Goal: Information Seeking & Learning: Learn about a topic

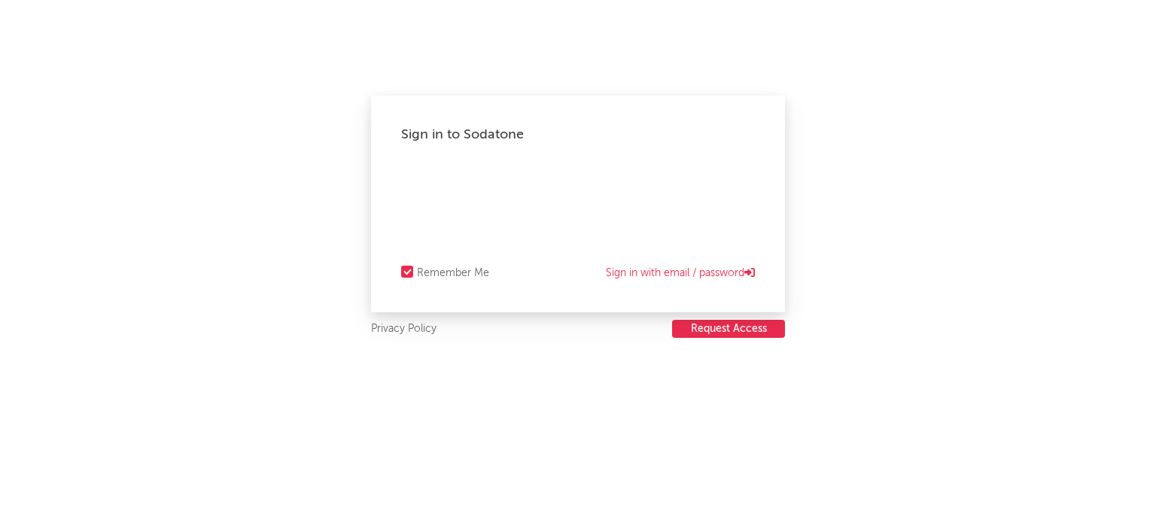
select select "recorded_music"
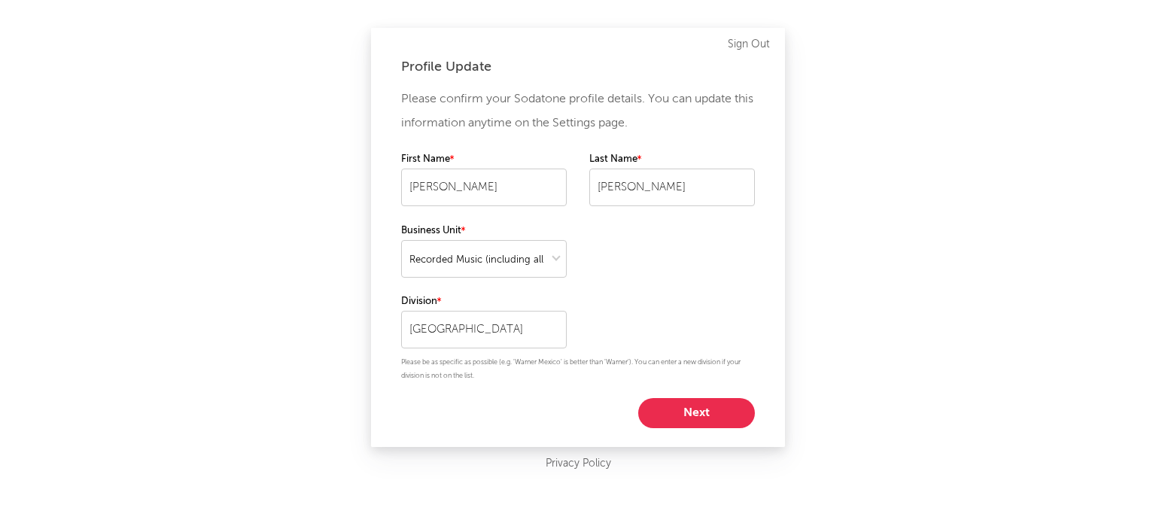
click at [701, 416] on button "Next" at bounding box center [696, 413] width 117 height 30
select select "other"
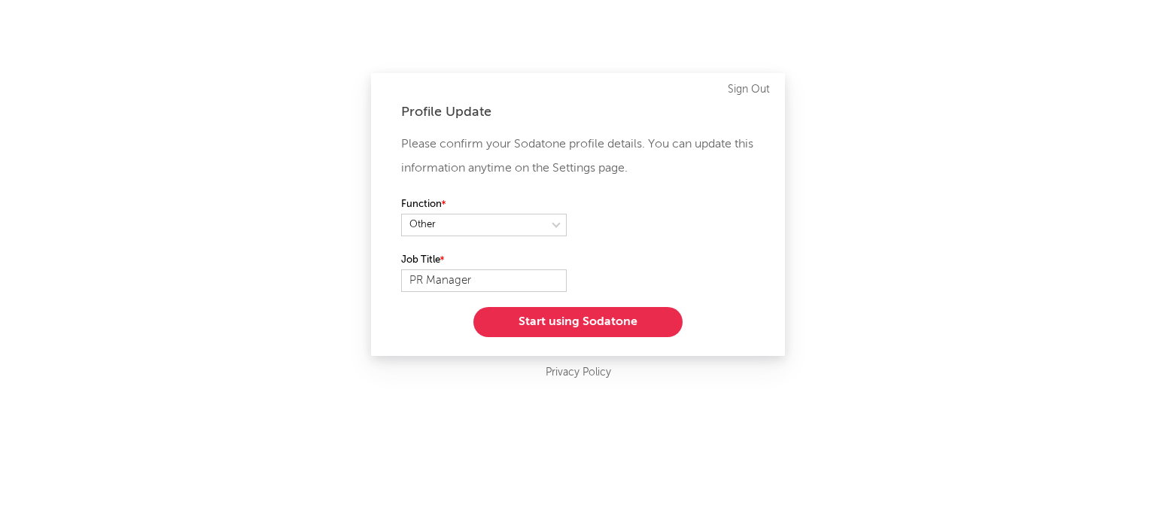
click at [628, 333] on button "Start using Sodatone" at bounding box center [577, 322] width 209 height 30
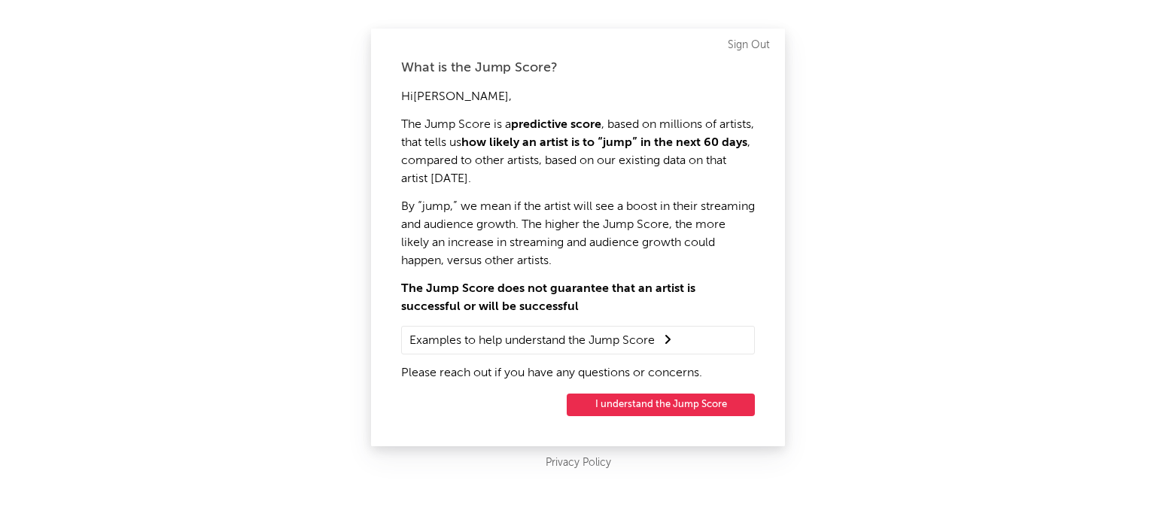
click at [647, 411] on button "I understand the Jump Score" at bounding box center [661, 405] width 188 height 23
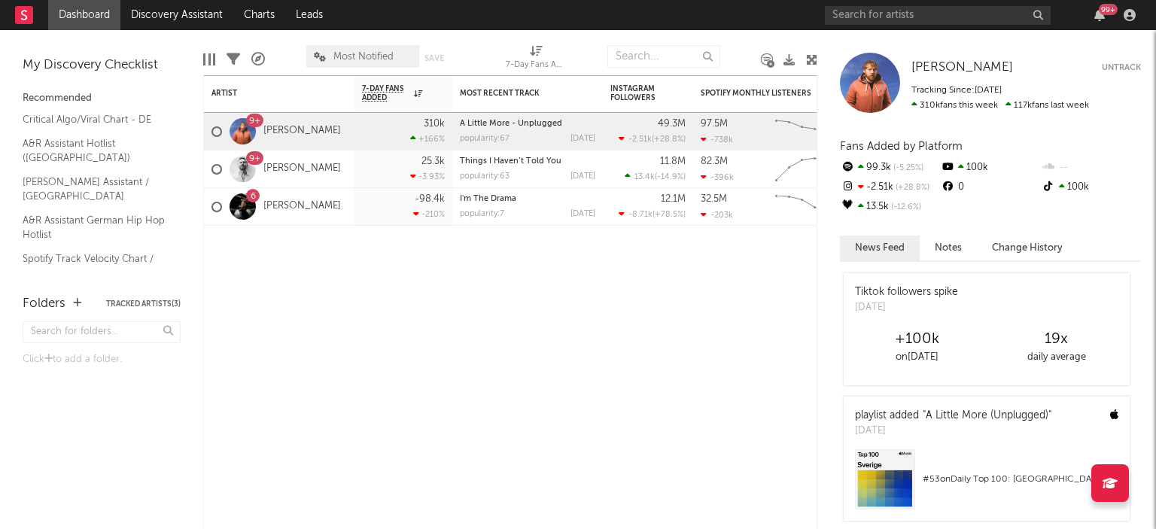
click at [947, 24] on div at bounding box center [938, 15] width 226 height 19
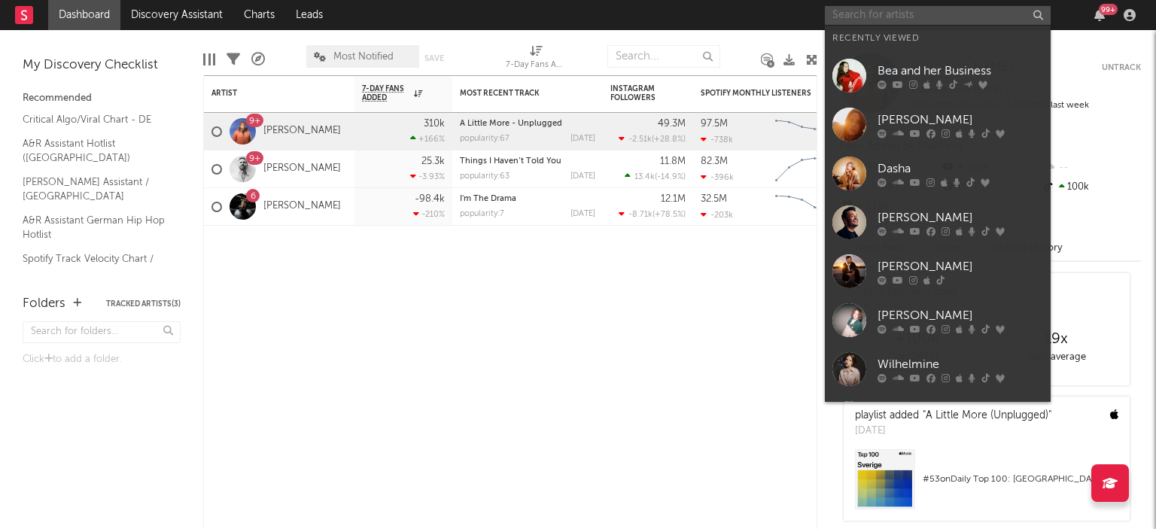
click at [945, 18] on input "text" at bounding box center [938, 15] width 226 height 19
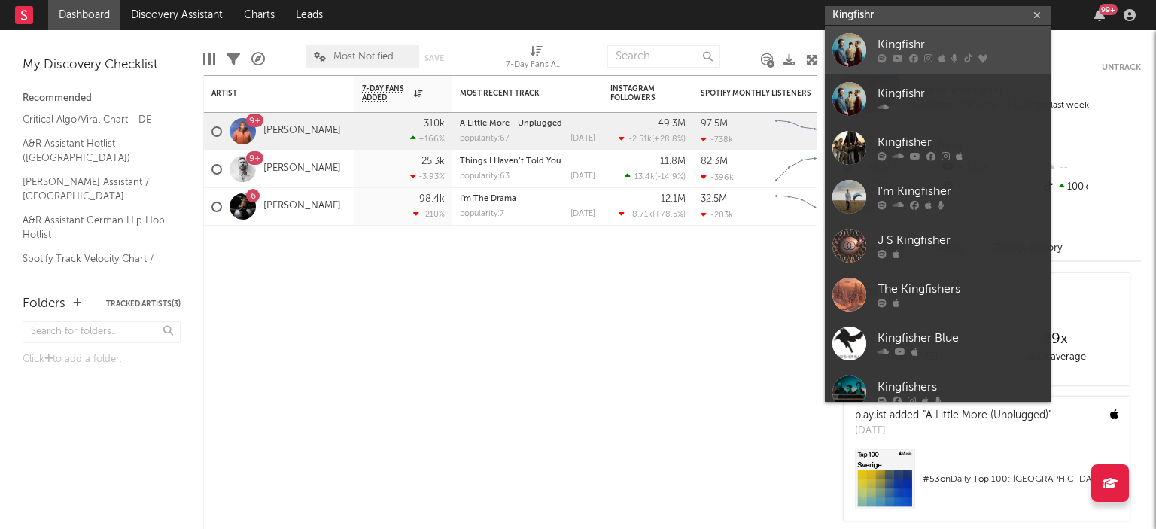
type input "Kingfishr"
click at [954, 50] on div "Kingfishr" at bounding box center [961, 45] width 166 height 18
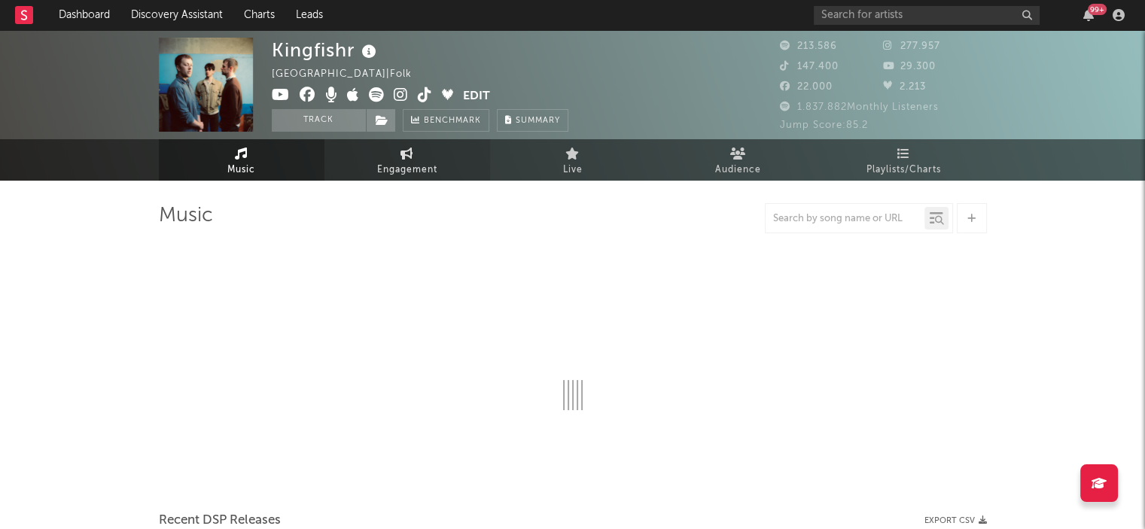
click at [391, 168] on span "Engagement" at bounding box center [407, 170] width 60 height 18
select select "1w"
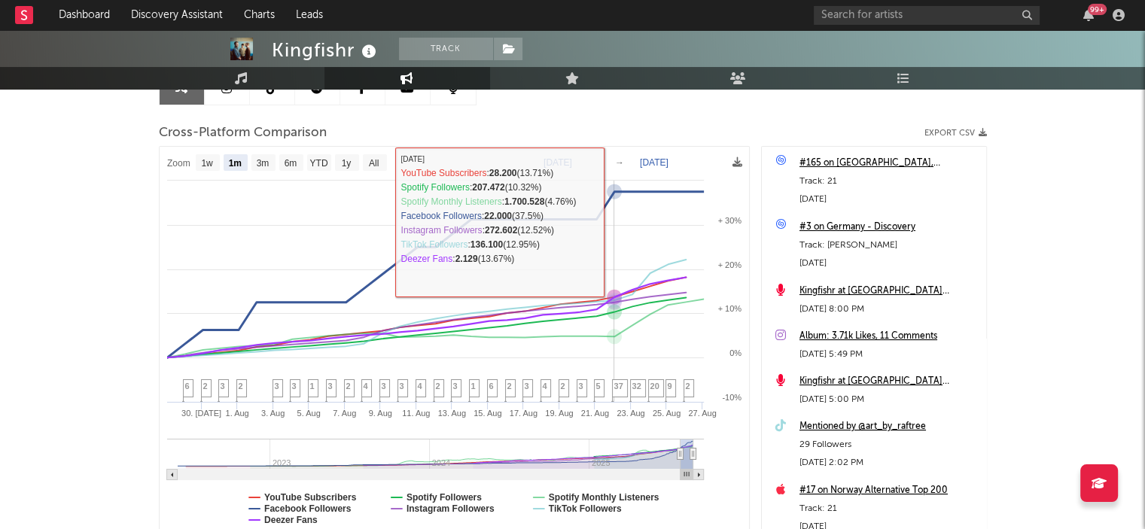
scroll to position [226, 0]
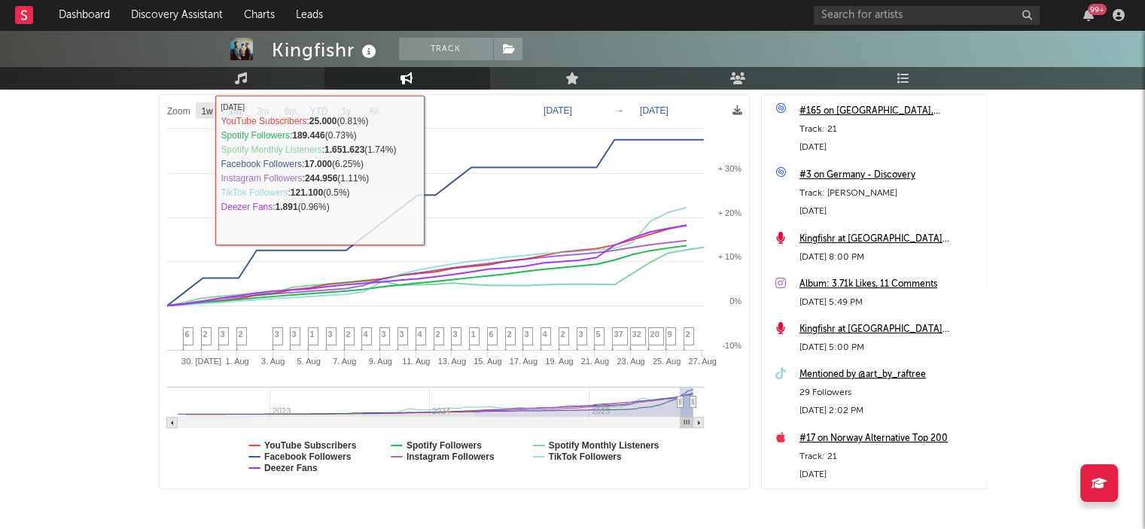
click at [204, 110] on text "1w" at bounding box center [207, 111] width 12 height 11
select select "1w"
type input "[DATE]"
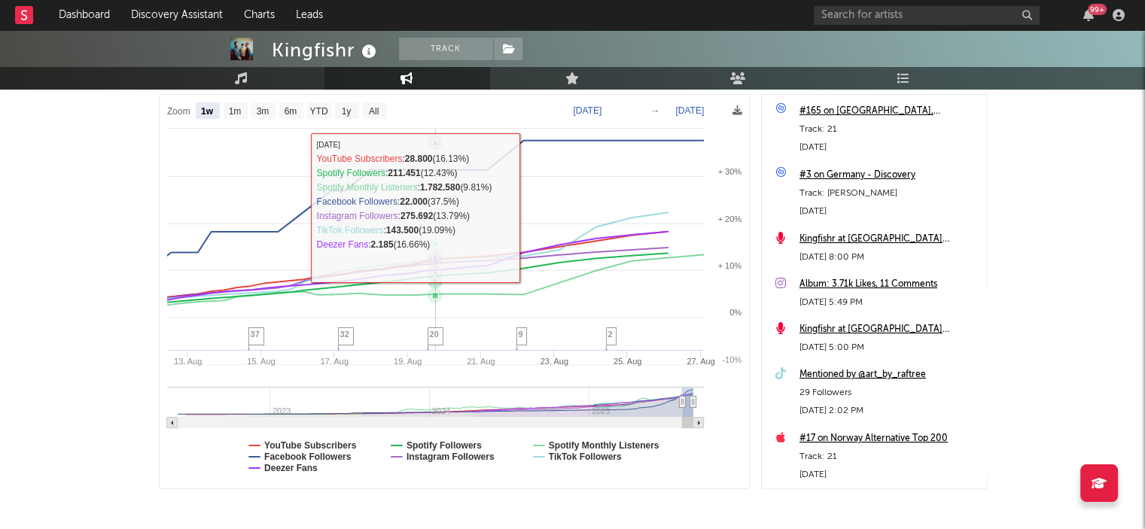
select select "1w"
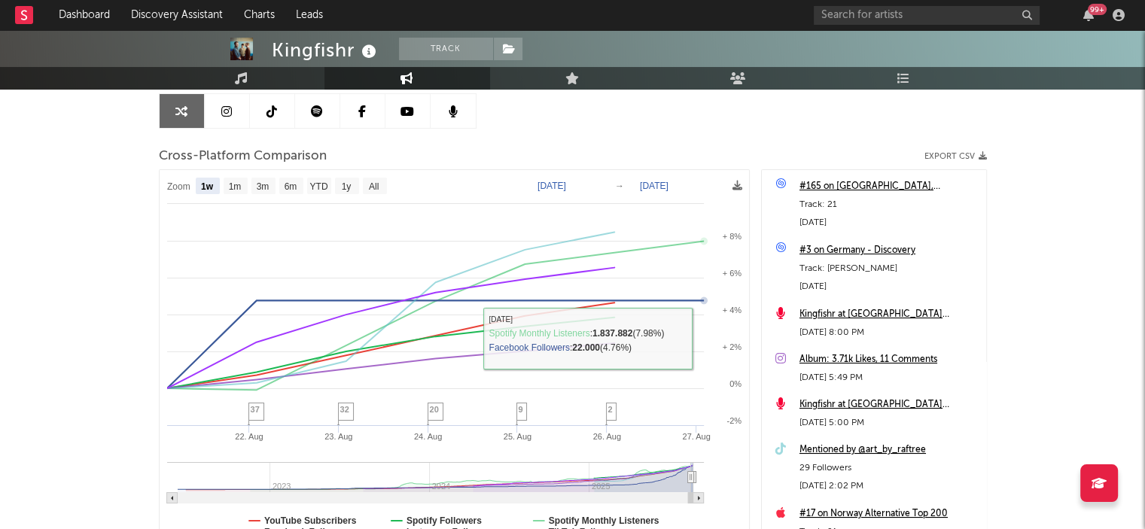
scroll to position [291, 0]
